Goal: Information Seeking & Learning: Find specific fact

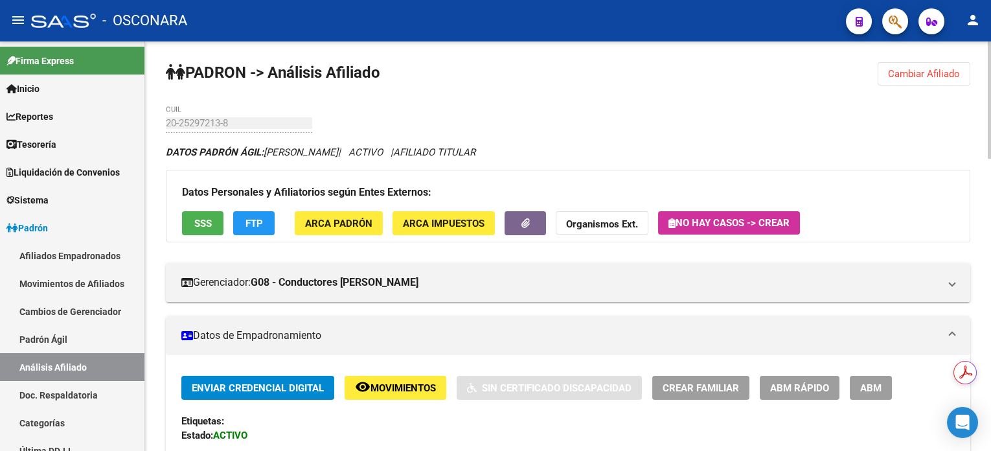
click at [935, 79] on button "Cambiar Afiliado" at bounding box center [924, 73] width 93 height 23
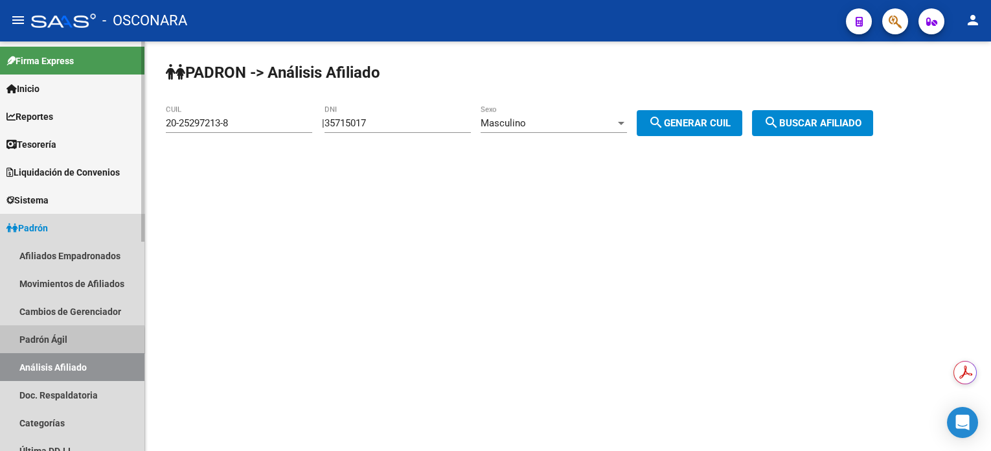
drag, startPoint x: 65, startPoint y: 343, endPoint x: 69, endPoint y: 372, distance: 29.3
click at [65, 343] on link "Padrón Ágil" at bounding box center [72, 339] width 144 height 28
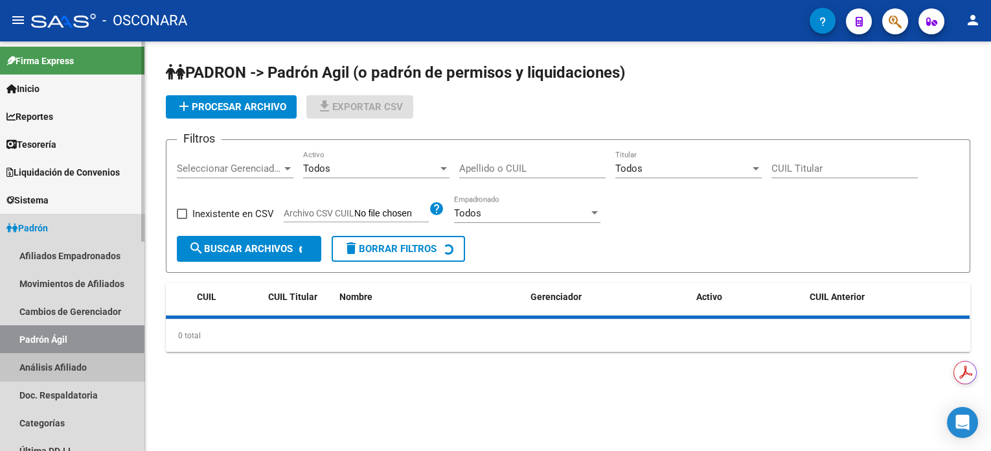
click at [69, 372] on link "Análisis Afiliado" at bounding box center [72, 367] width 144 height 28
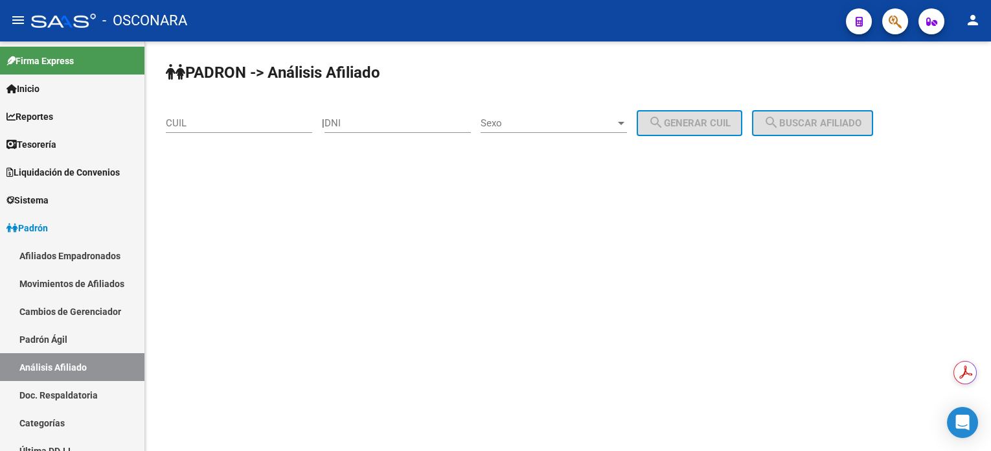
click at [220, 128] on div "CUIL" at bounding box center [239, 119] width 146 height 28
click at [406, 124] on input "DNI" at bounding box center [398, 123] width 146 height 12
type input "34999518"
click at [600, 102] on div "PADRON -> Análisis Afiliado CUIL | 34999518 DNI Sexo Sexo search Generar CUIL s…" at bounding box center [568, 109] width 846 height 136
click at [591, 125] on span "Sexo" at bounding box center [548, 123] width 135 height 12
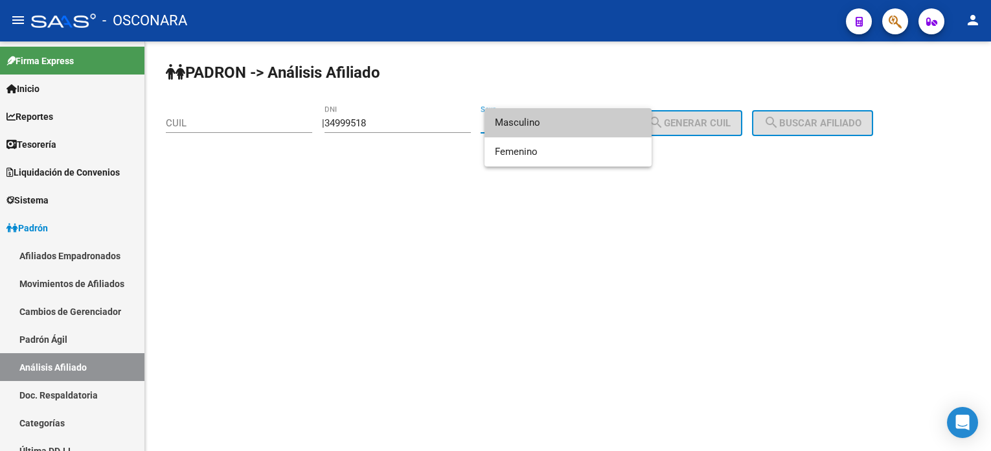
drag, startPoint x: 591, startPoint y: 125, endPoint x: 669, endPoint y: 125, distance: 77.7
click at [591, 125] on span "Masculino" at bounding box center [568, 122] width 146 height 29
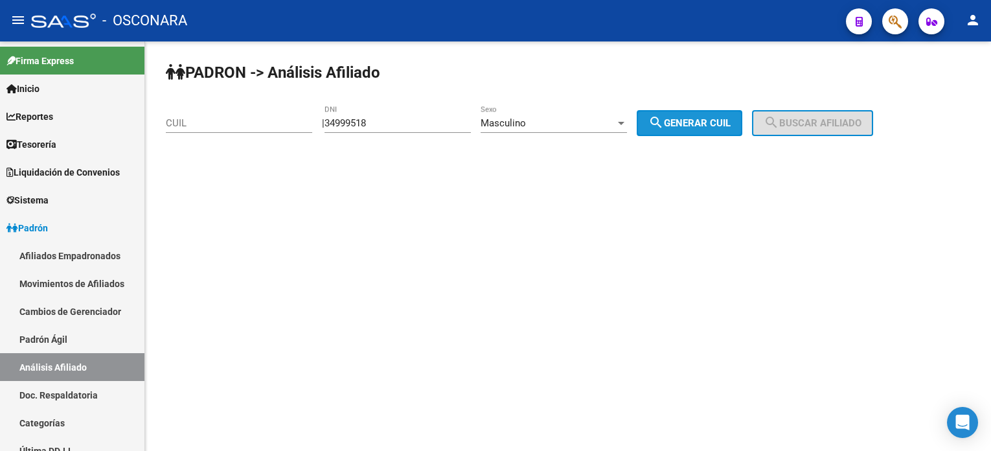
click at [690, 125] on span "search Generar CUIL" at bounding box center [689, 123] width 82 height 12
type input "20-34999518-3"
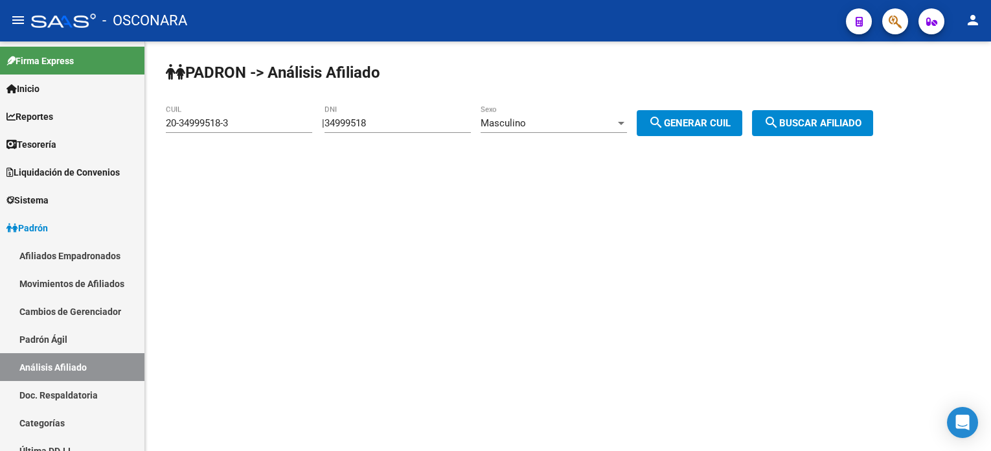
click at [815, 126] on span "search Buscar afiliado" at bounding box center [813, 123] width 98 height 12
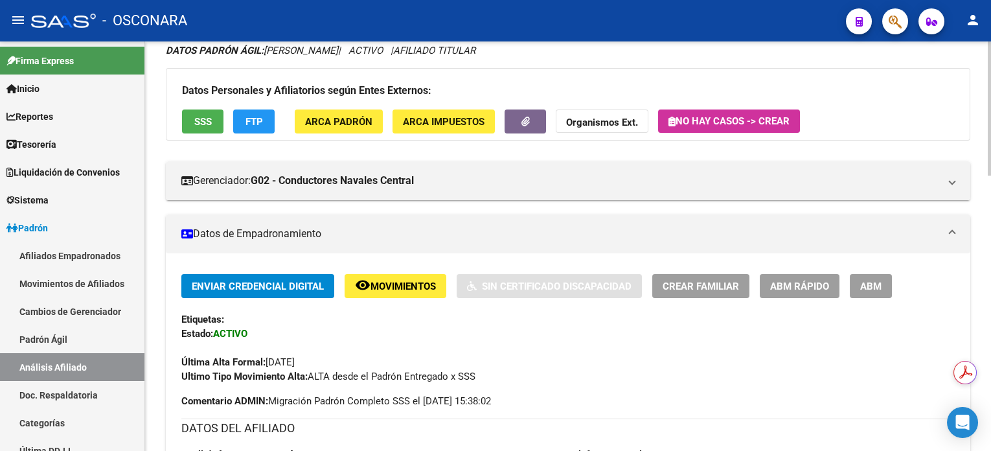
scroll to position [345, 0]
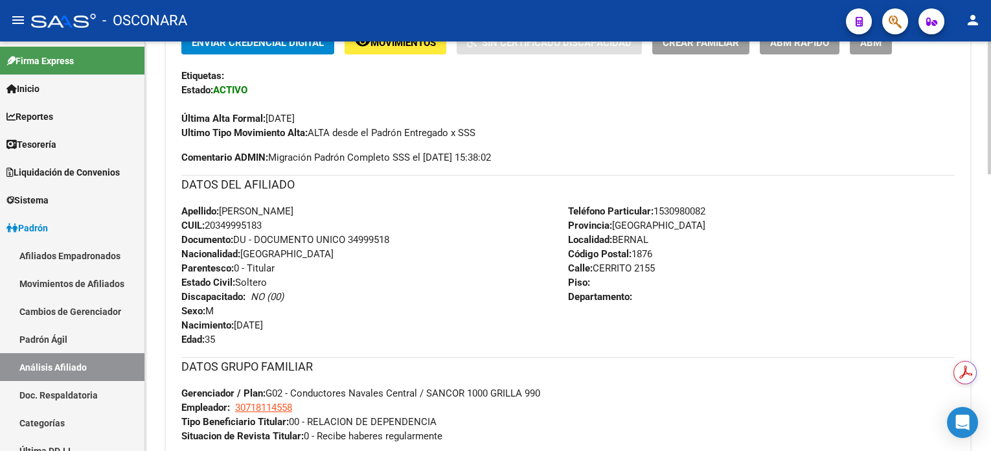
click at [246, 225] on span "CUIL: 20349995183" at bounding box center [221, 226] width 80 height 12
copy span "20349995183"
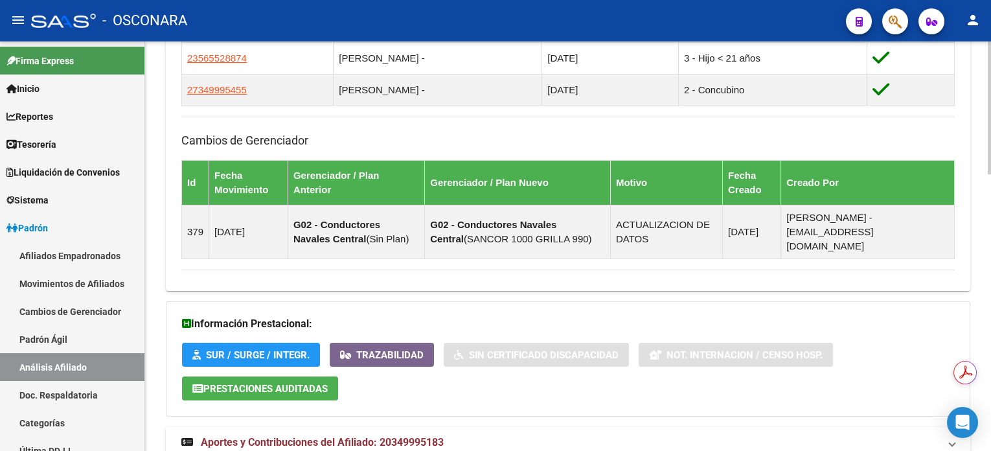
scroll to position [853, 0]
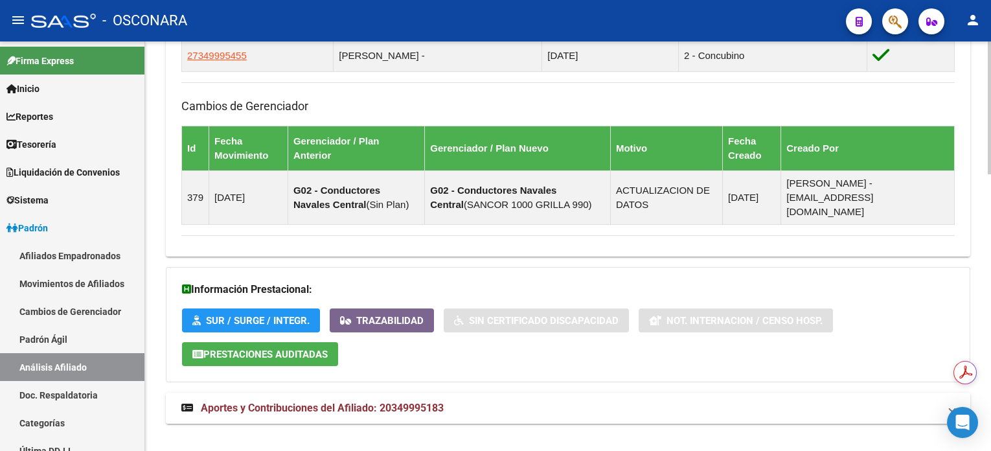
click at [361, 402] on mat-expansion-panel-header "Aportes y Contribuciones del Afiliado: 20349995183" at bounding box center [568, 408] width 804 height 31
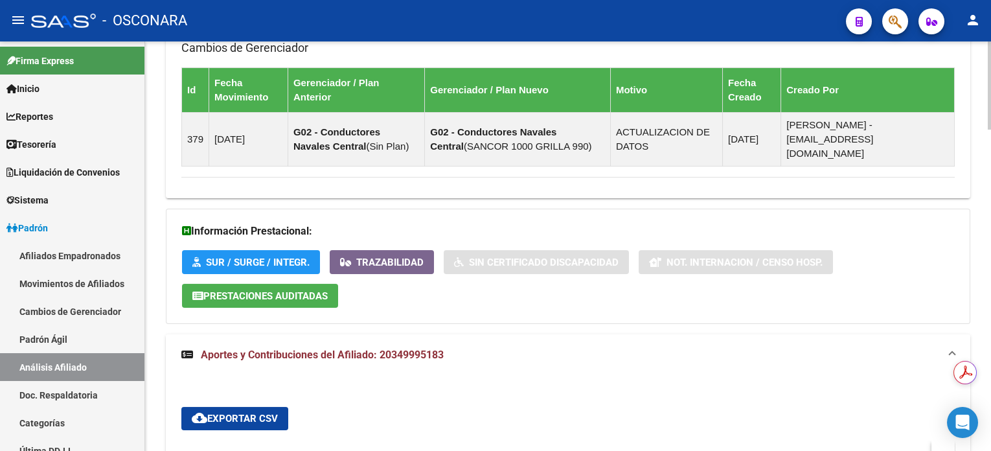
scroll to position [670, 0]
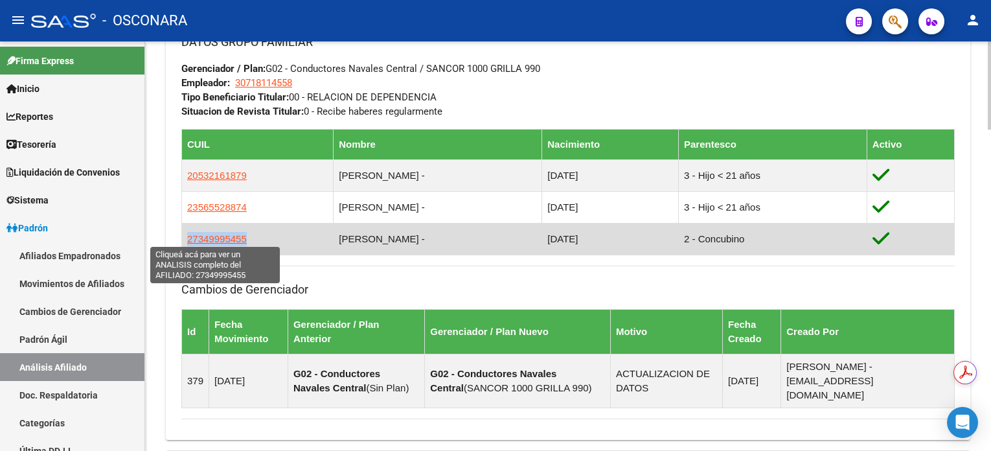
drag, startPoint x: 258, startPoint y: 239, endPoint x: 187, endPoint y: 239, distance: 71.2
click at [187, 239] on td "27349995455" at bounding box center [258, 239] width 152 height 32
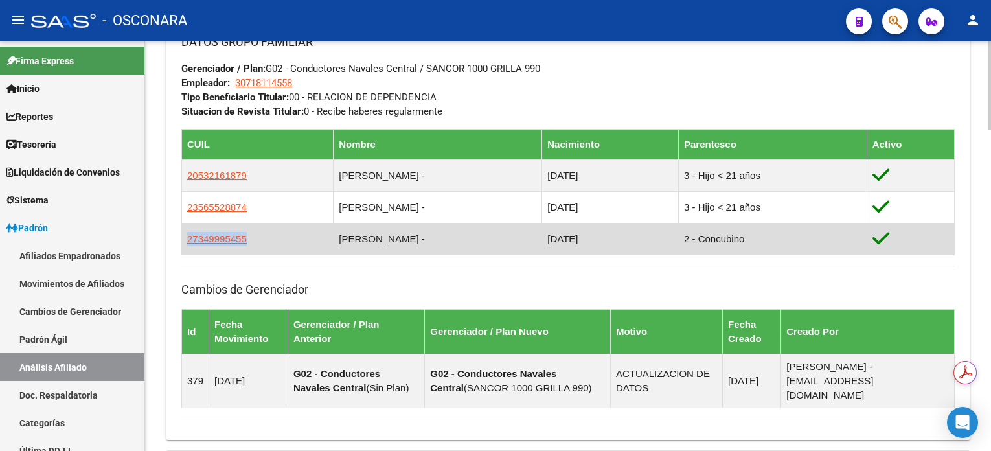
copy span "27349995455"
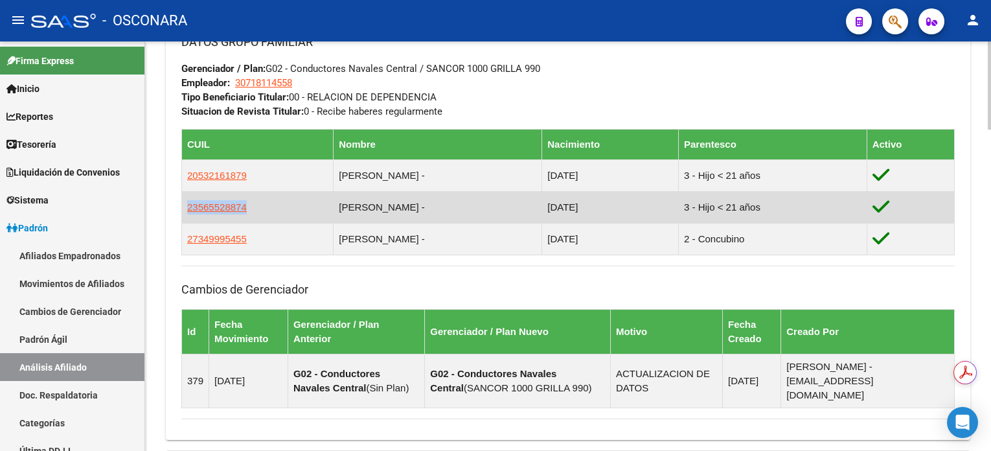
drag, startPoint x: 262, startPoint y: 209, endPoint x: 186, endPoint y: 210, distance: 76.4
click at [186, 210] on td "23565528874" at bounding box center [258, 207] width 152 height 32
copy span "23565528874"
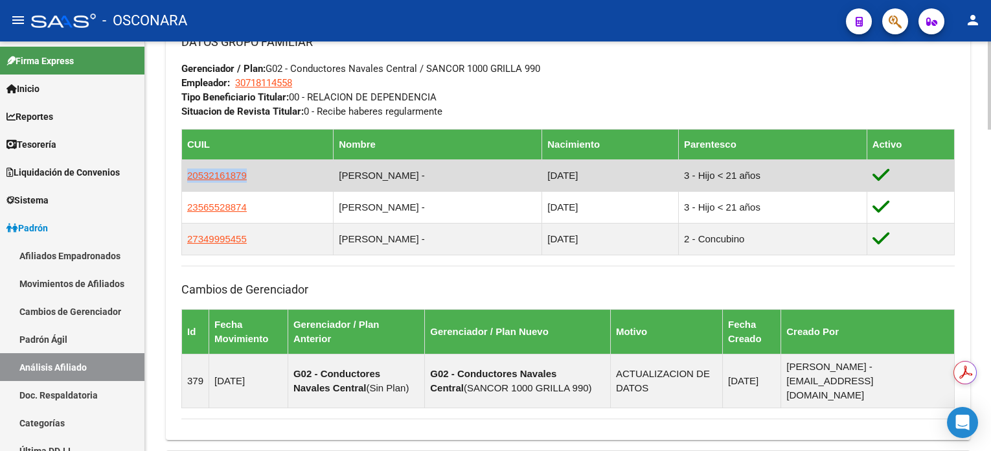
drag, startPoint x: 258, startPoint y: 172, endPoint x: 184, endPoint y: 177, distance: 74.0
click at [184, 177] on td "20532161879" at bounding box center [258, 175] width 152 height 32
copy span "20532161879"
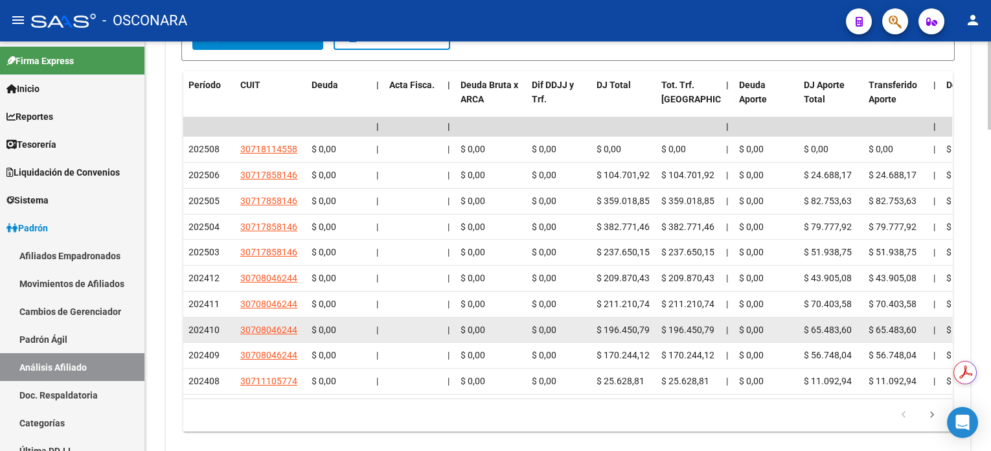
scroll to position [1501, 0]
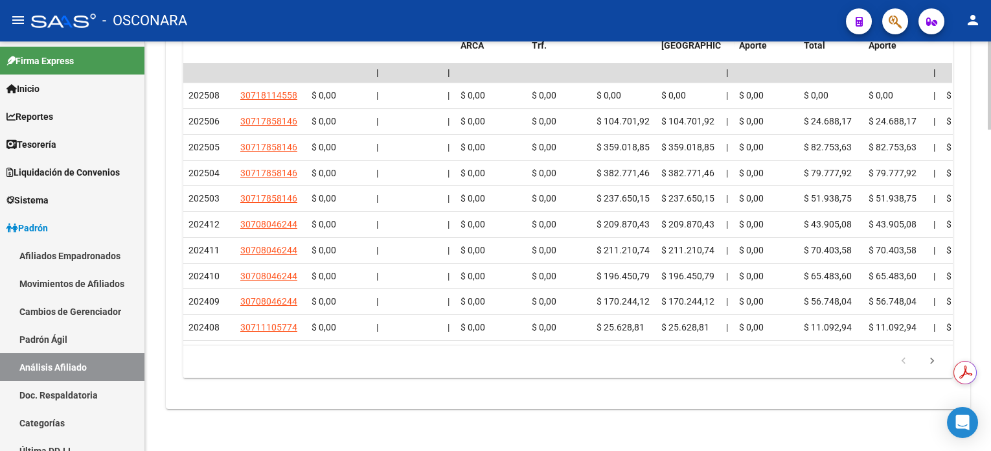
drag, startPoint x: 989, startPoint y: 372, endPoint x: 989, endPoint y: 345, distance: 26.6
click at [989, 345] on html "menu - OSCONARA person Firma Express Inicio Calendario SSS Instructivos Contact…" at bounding box center [495, 225] width 991 height 451
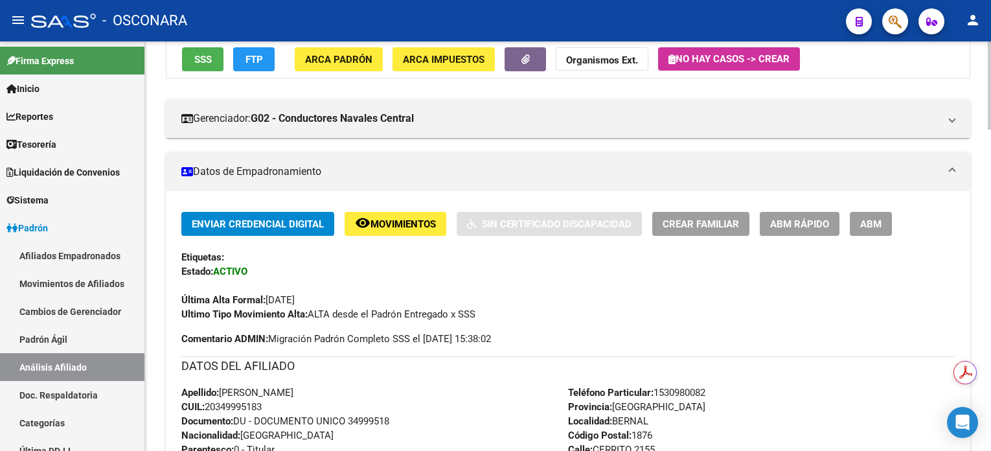
scroll to position [0, 0]
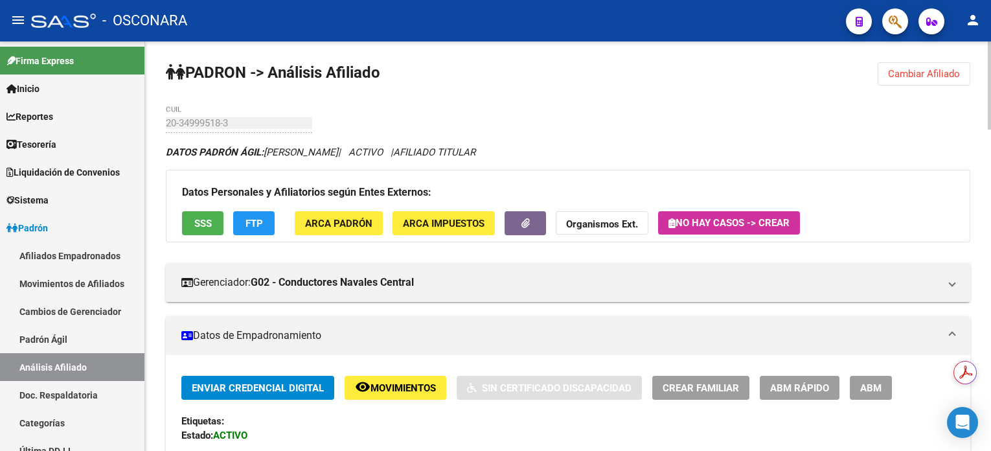
click at [889, 76] on span "Cambiar Afiliado" at bounding box center [924, 74] width 72 height 12
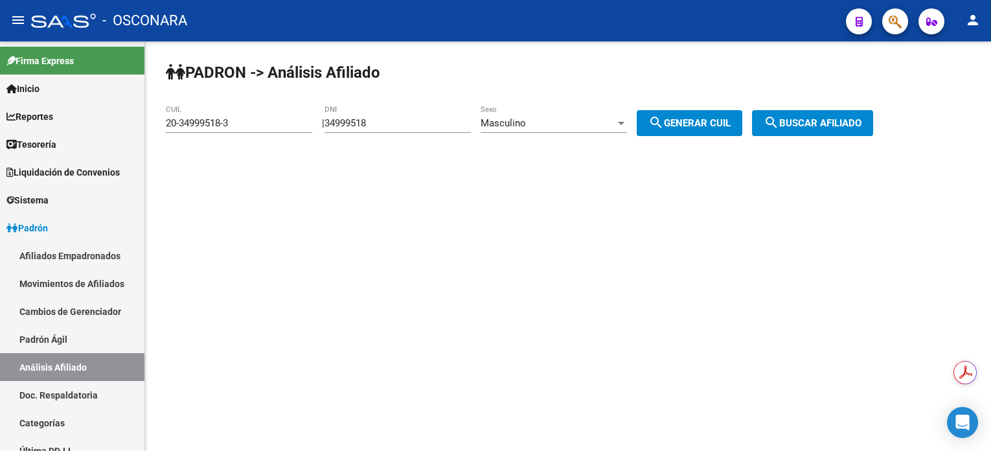
click at [372, 122] on input "34999518" at bounding box center [398, 123] width 146 height 12
paste input "364372"
type input "33643728"
click at [692, 123] on span "search Generar CUIL" at bounding box center [689, 123] width 82 height 12
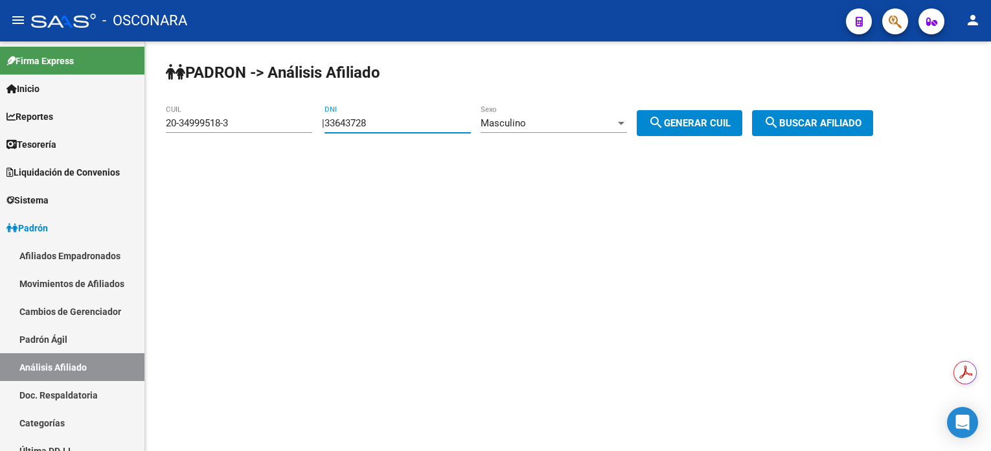
type input "20-33643728-9"
click at [811, 124] on span "search Buscar afiliado" at bounding box center [813, 123] width 98 height 12
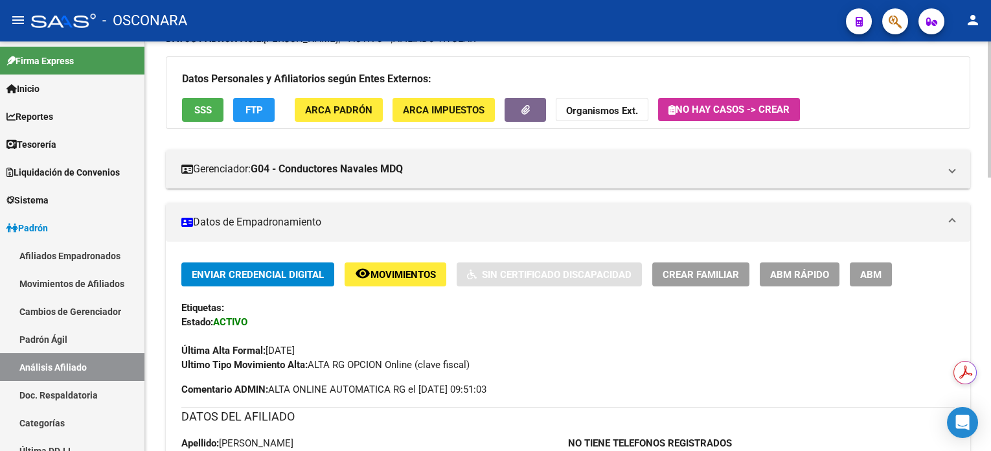
scroll to position [432, 0]
